Goal: Task Accomplishment & Management: Use online tool/utility

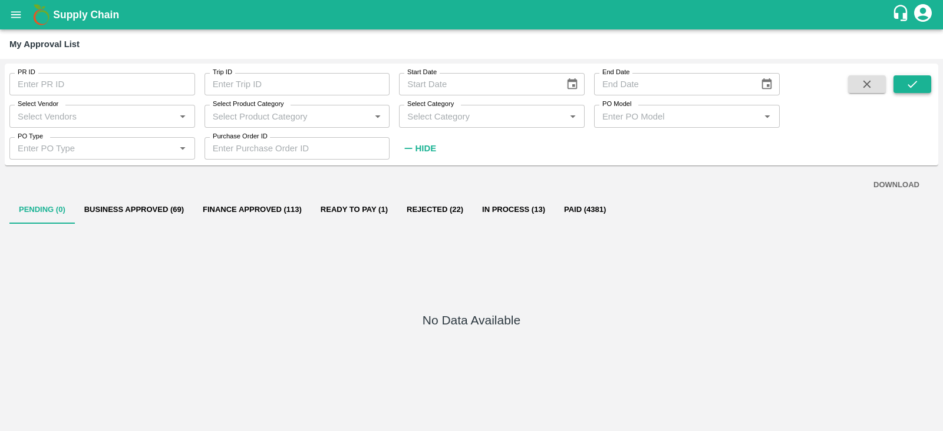
click at [909, 84] on icon "submit" at bounding box center [912, 84] width 13 height 13
click at [345, 212] on button "Ready To Pay (1)" at bounding box center [354, 210] width 86 height 28
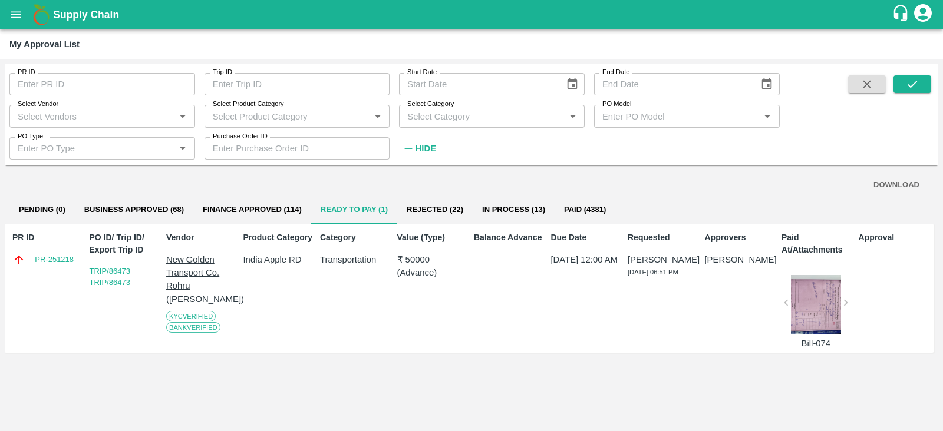
click at [811, 307] on div at bounding box center [816, 304] width 50 height 59
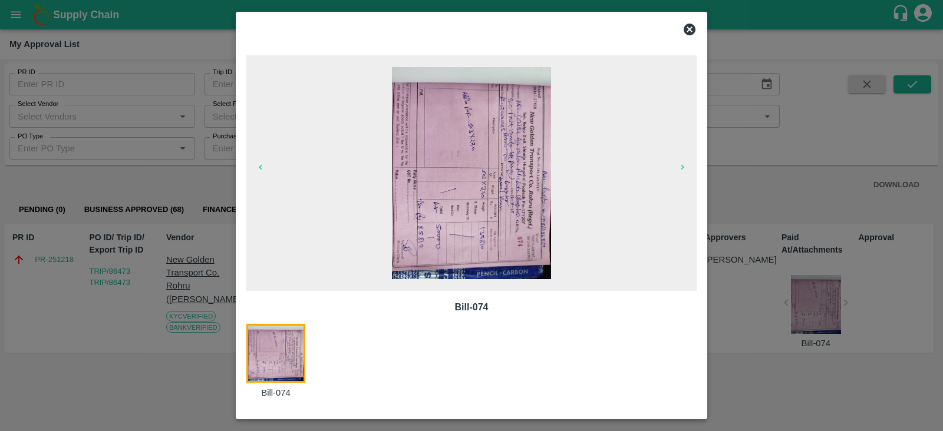
click at [694, 26] on icon at bounding box center [690, 30] width 12 height 12
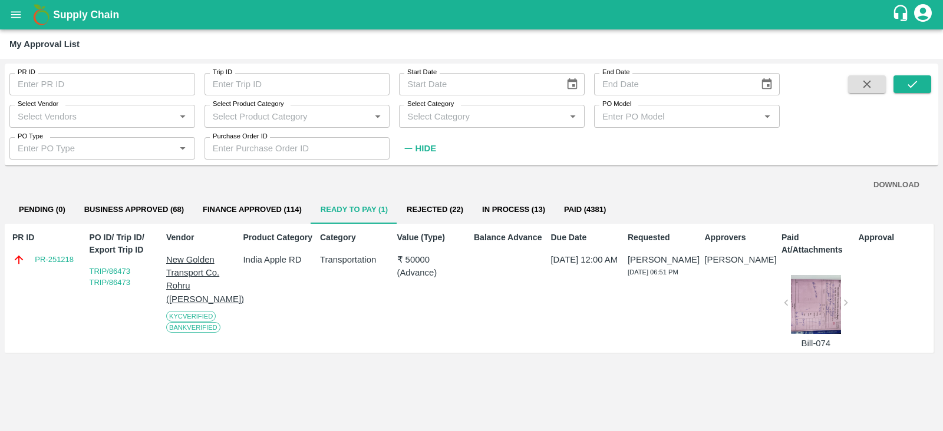
click at [127, 93] on input "PR ID" at bounding box center [102, 84] width 186 height 22
paste input "text"
type input "250822"
click at [905, 91] on button "submit" at bounding box center [912, 84] width 38 height 18
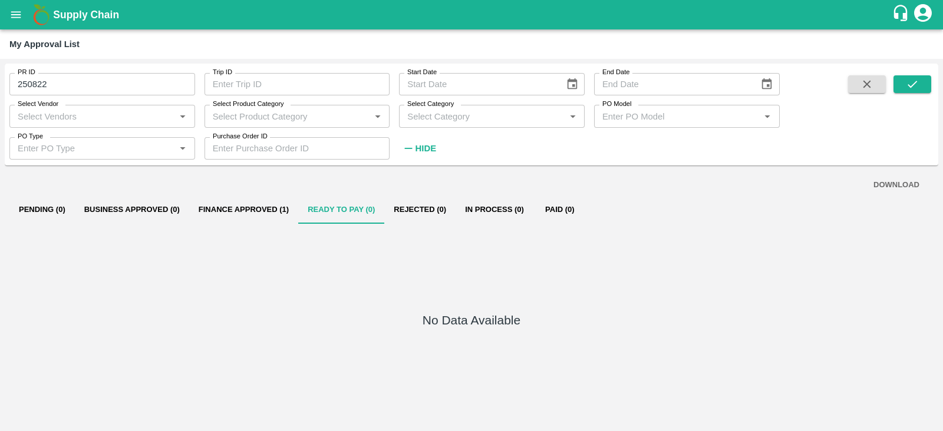
click at [259, 205] on button "Finance Approved (1)" at bounding box center [243, 210] width 109 height 28
